Goal: Find specific page/section: Find specific page/section

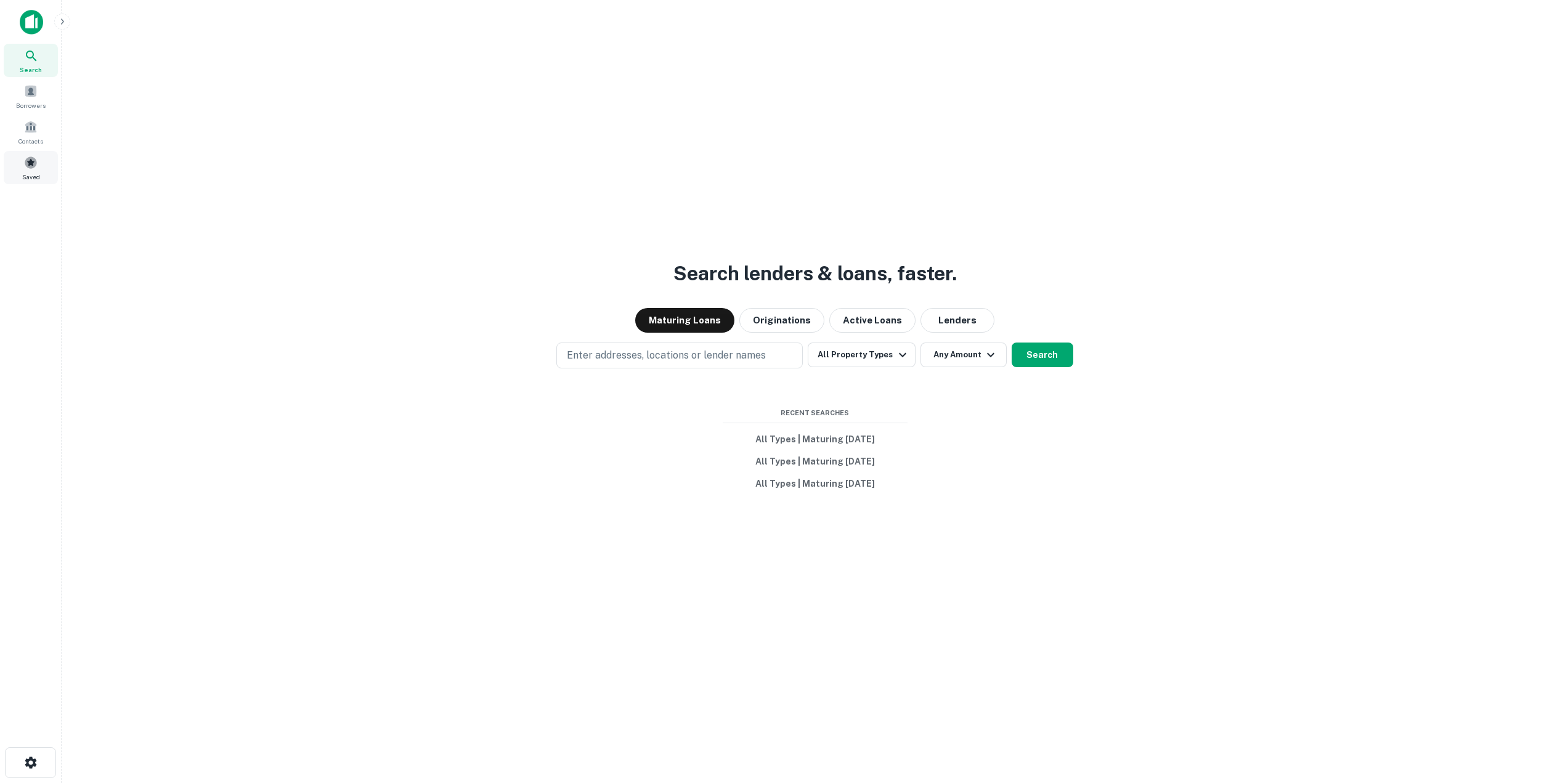
click at [30, 176] on span "Saved" at bounding box center [30, 177] width 18 height 10
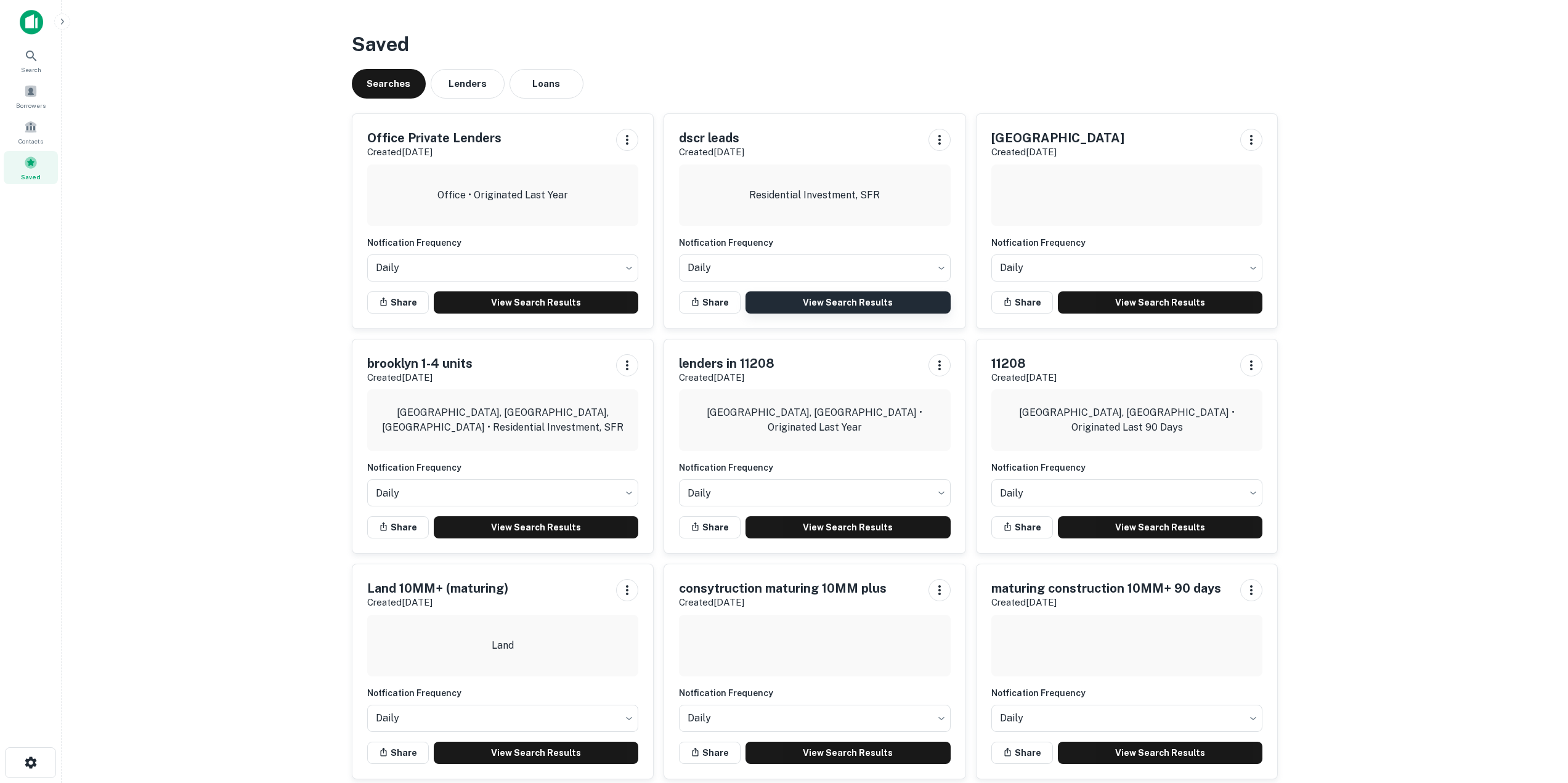
click at [888, 299] on link "View Search Results" at bounding box center [848, 302] width 205 height 22
